Goal: Check status: Check status

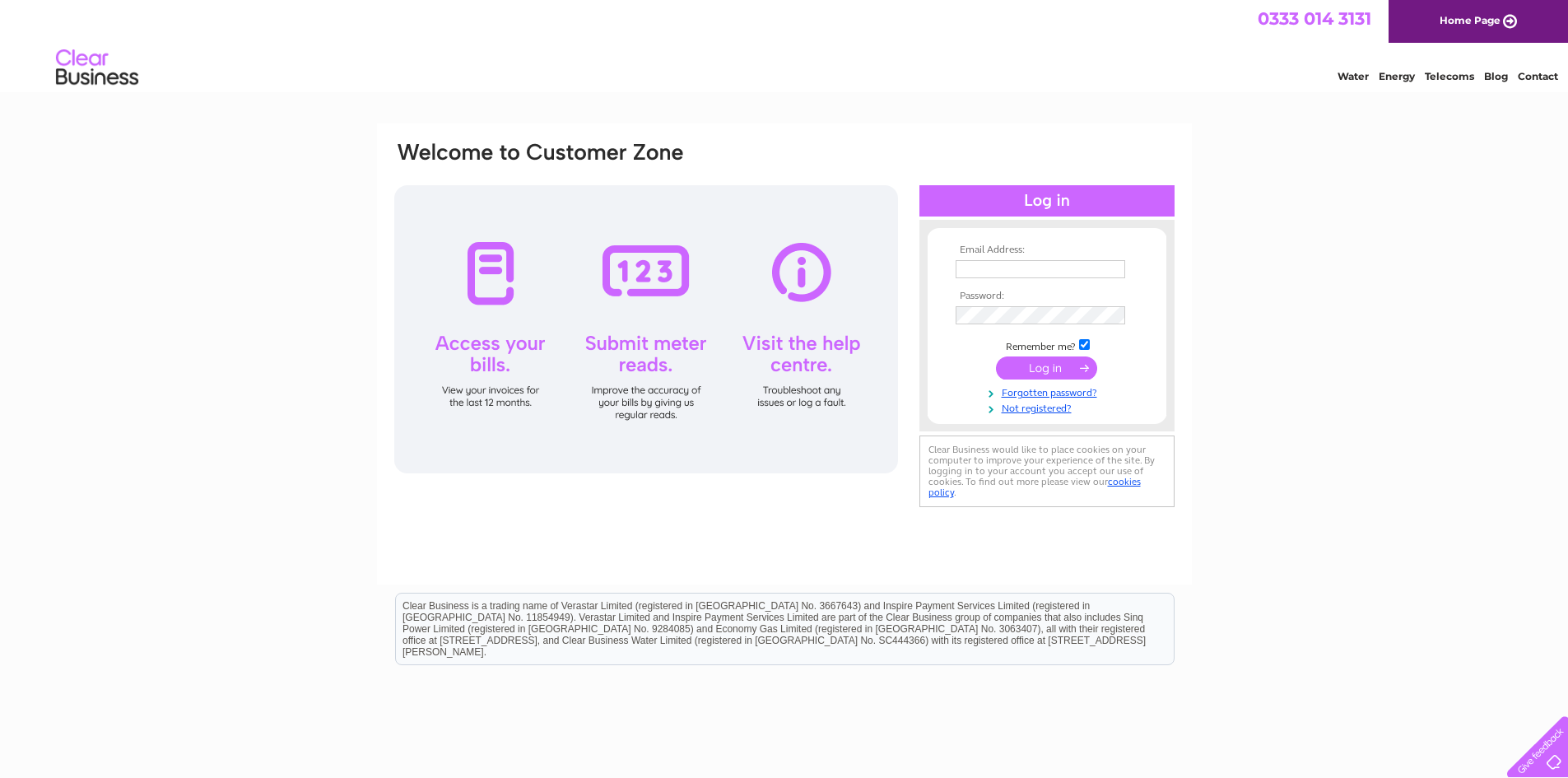
click at [979, 270] on input "text" at bounding box center [1040, 269] width 170 height 18
type input "chris@nimbusretail.co.uk"
click at [995, 358] on input "submit" at bounding box center [1045, 369] width 101 height 23
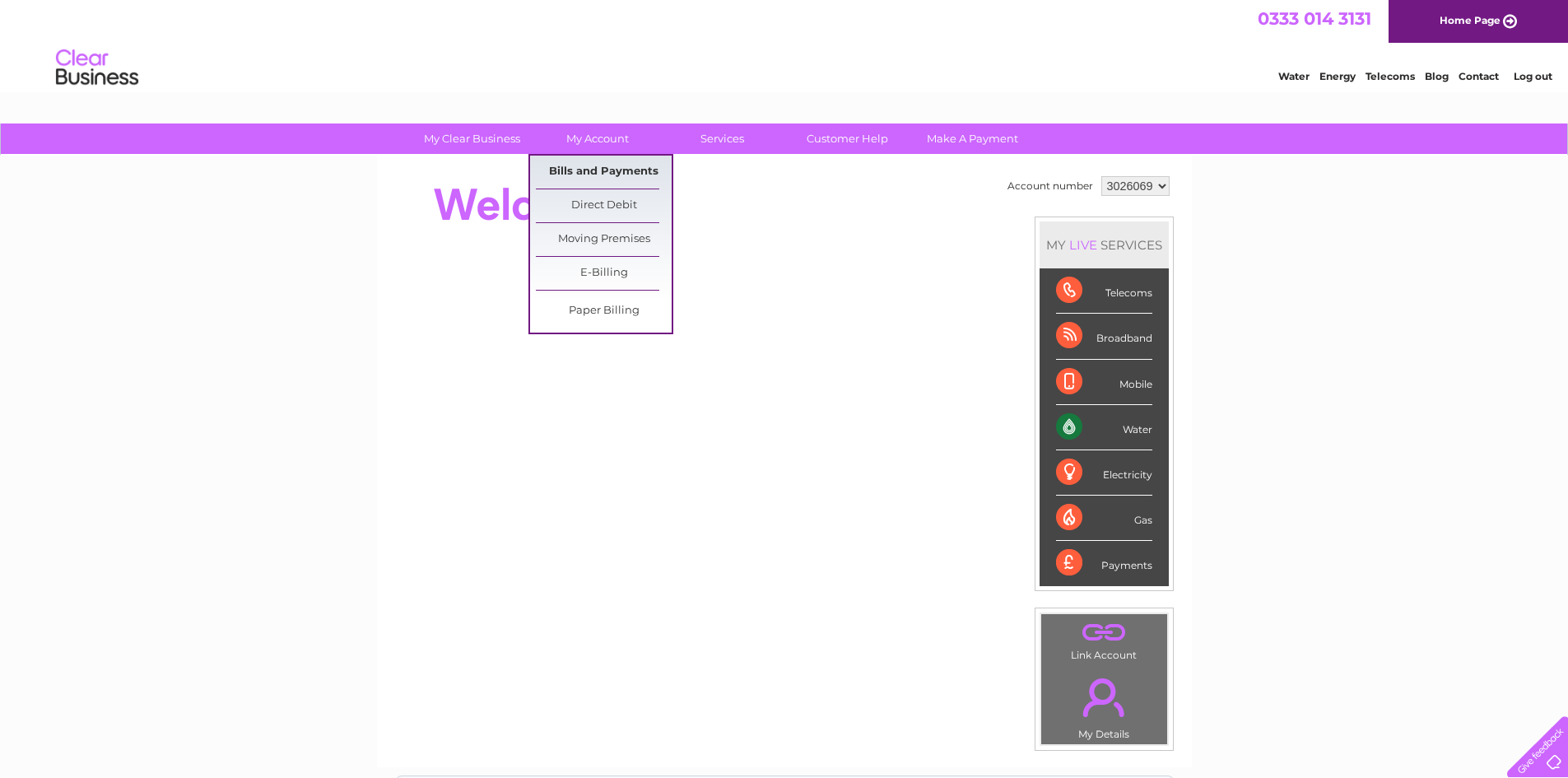
click at [611, 165] on link "Bills and Payments" at bounding box center [604, 172] width 136 height 33
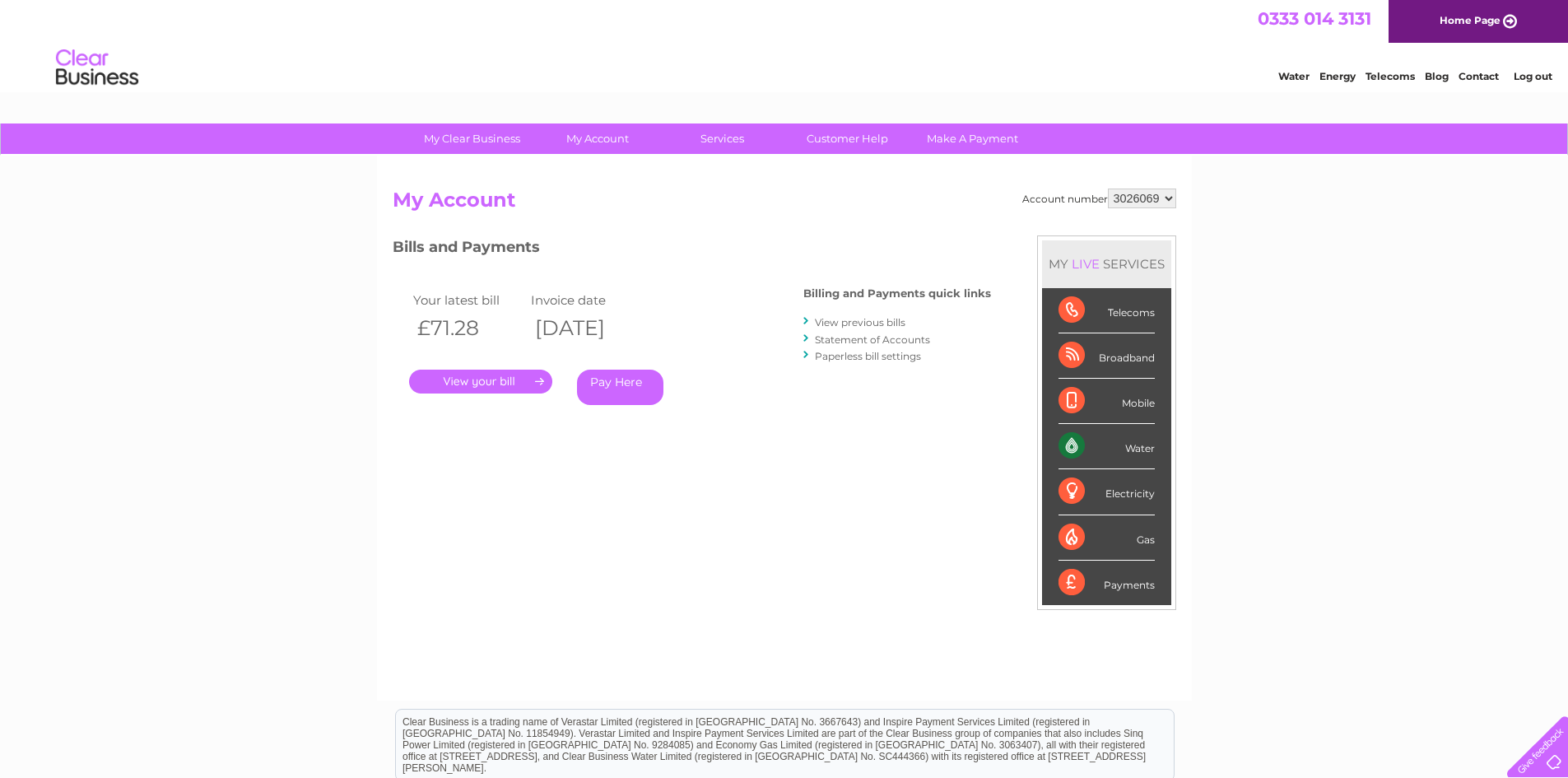
click at [543, 378] on link "." at bounding box center [480, 382] width 143 height 24
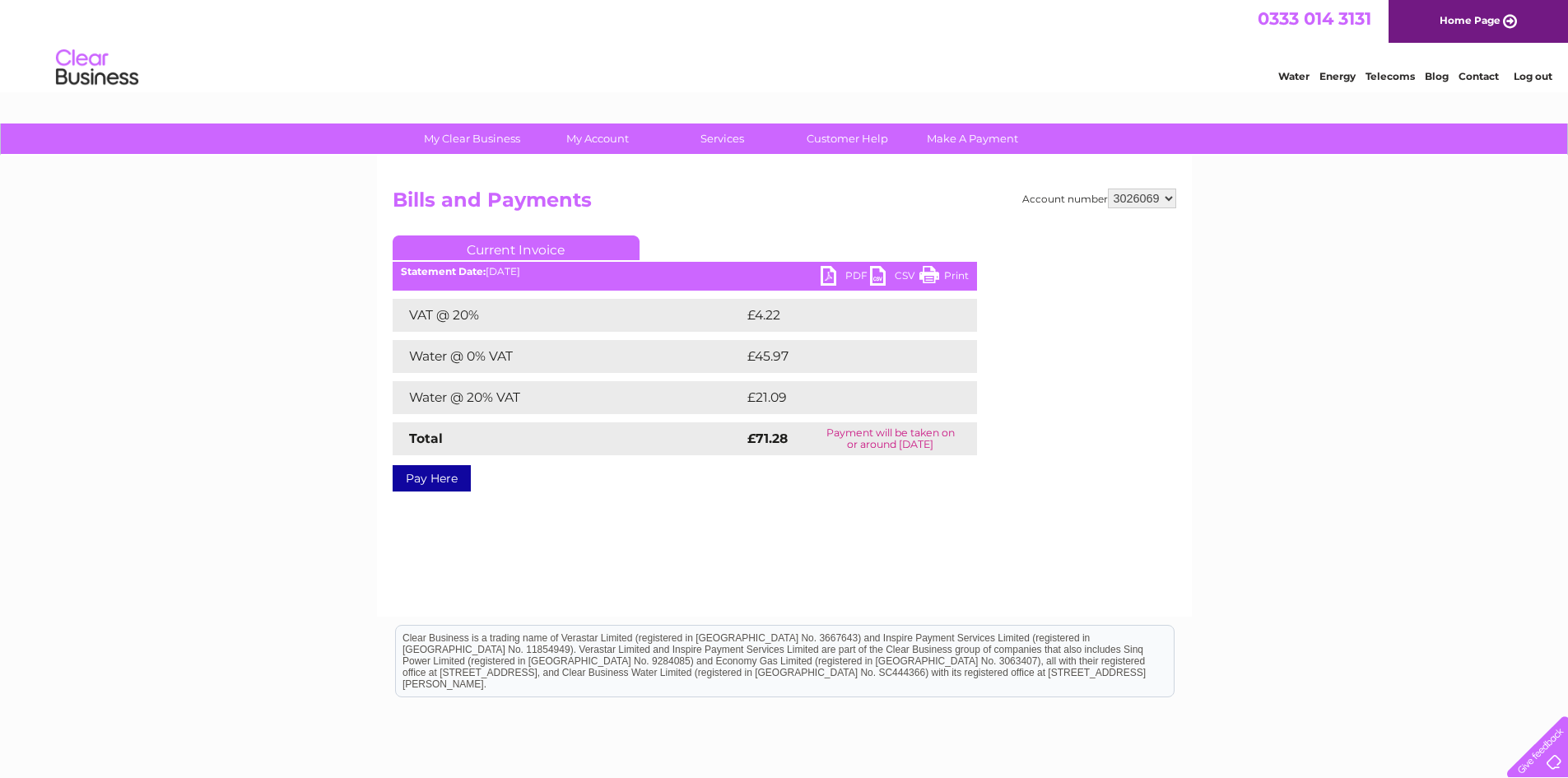
click at [940, 273] on link "Print" at bounding box center [943, 278] width 49 height 24
